Goal: Task Accomplishment & Management: Use online tool/utility

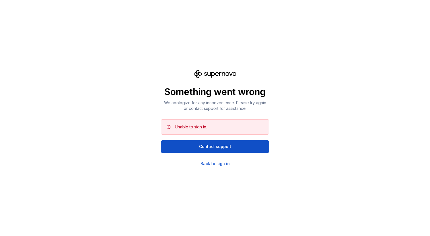
click at [204, 166] on div "Something went wrong We apologize for any inconvenience. Please try again or co…" at bounding box center [215, 118] width 430 height 236
click at [206, 164] on div "Back to sign in" at bounding box center [214, 164] width 29 height 6
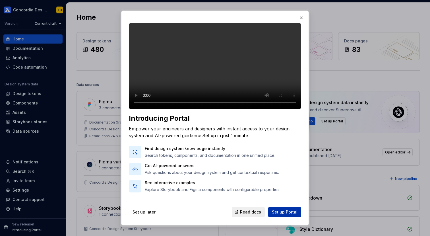
click at [284, 211] on span "Set up Portal" at bounding box center [285, 212] width 26 height 6
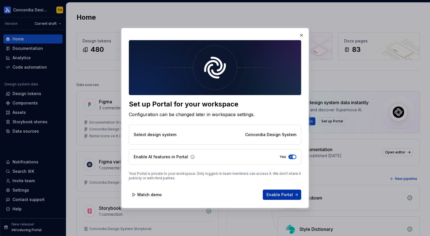
click at [280, 192] on span "Enable Portal" at bounding box center [279, 195] width 26 height 6
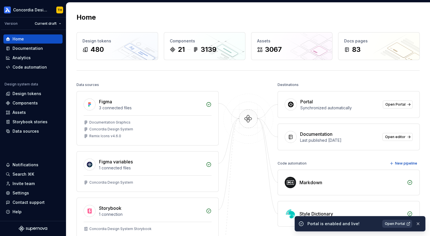
click at [405, 221] on link "Open Portal" at bounding box center [397, 223] width 30 height 8
click at [50, 68] on div "Code automation" at bounding box center [33, 67] width 55 height 6
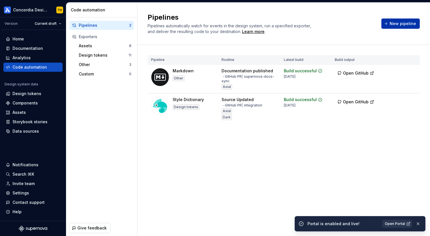
click at [384, 23] on button "New pipeline" at bounding box center [400, 23] width 38 height 10
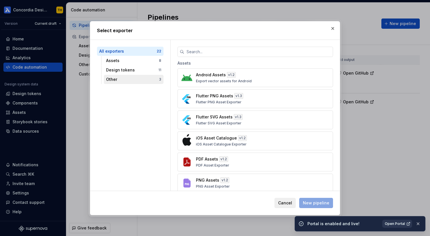
click at [152, 77] on div "Other" at bounding box center [132, 79] width 53 height 6
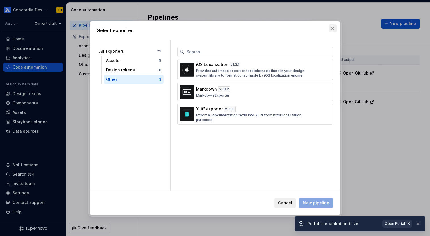
click at [335, 29] on button "button" at bounding box center [333, 28] width 8 height 8
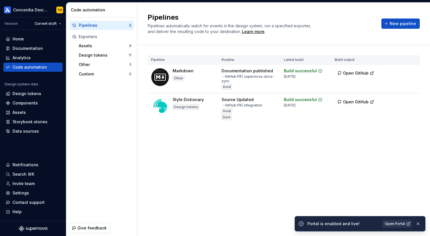
click at [115, 35] on div "Exporters" at bounding box center [105, 37] width 53 height 6
click at [94, 36] on div "Exporters" at bounding box center [105, 37] width 53 height 6
